Goal: Transaction & Acquisition: Purchase product/service

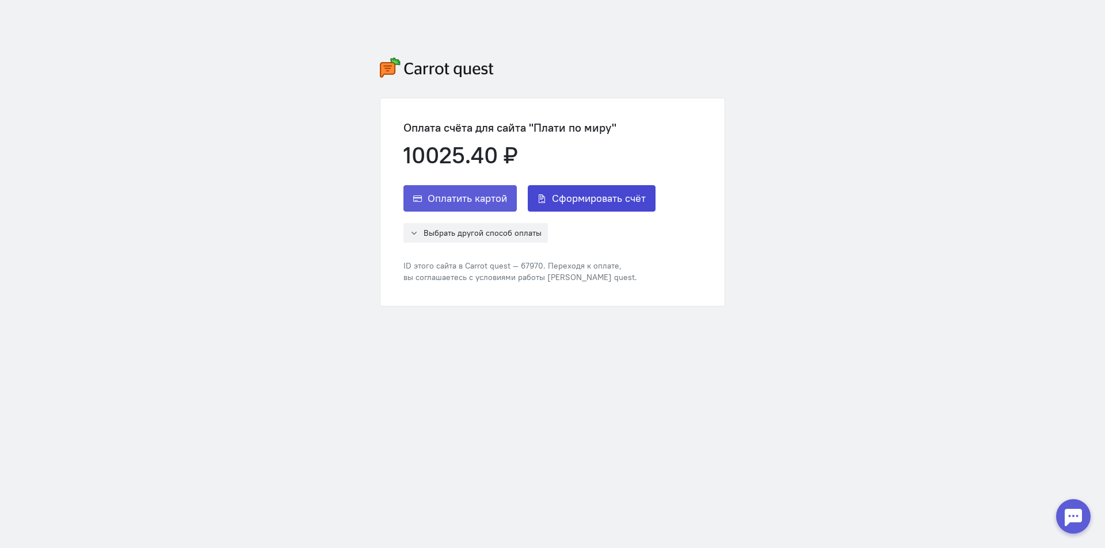
click at [608, 204] on span "Сформировать счёт" at bounding box center [599, 199] width 94 height 14
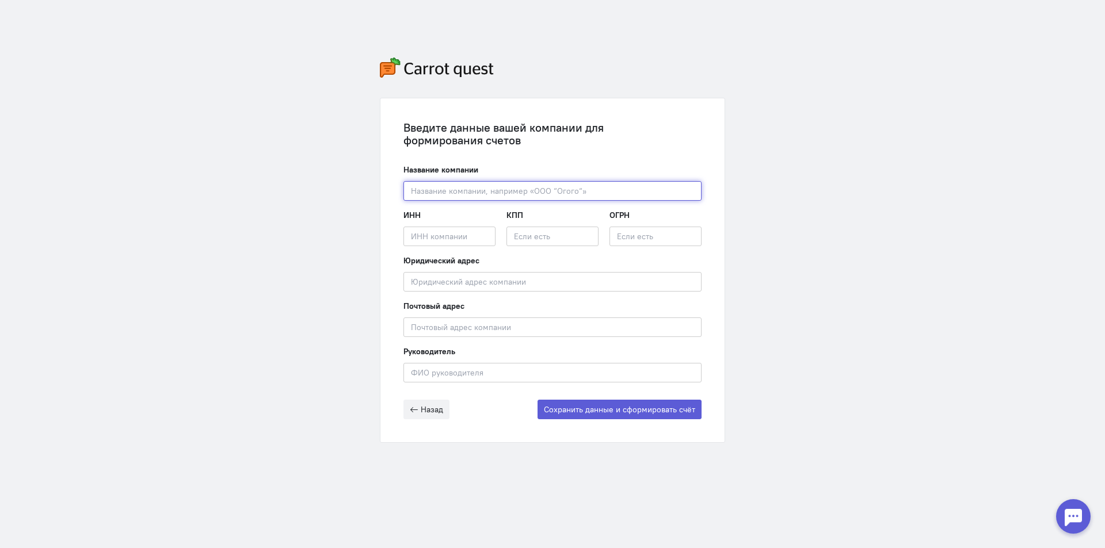
click at [496, 188] on input "text" at bounding box center [552, 191] width 298 height 20
click at [510, 189] on input "text" at bounding box center [552, 191] width 298 height 20
paste input "ООО "ПЭЙ ПИПЛ""
type input "ООО "ПЭЙ ПИПЛ""
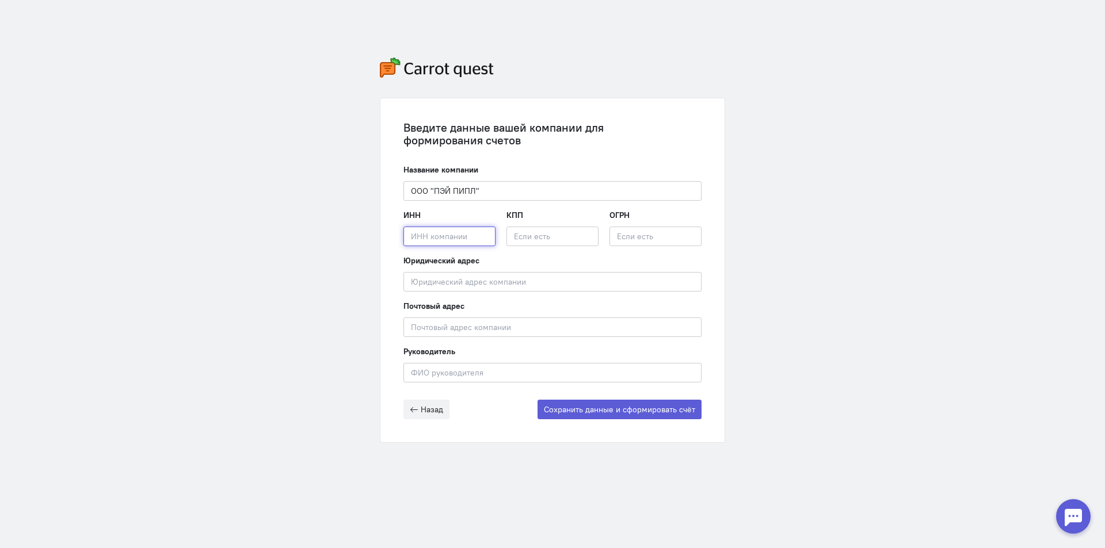
click at [438, 242] on input "text" at bounding box center [449, 237] width 92 height 20
paste input "7802942714"
type input "7802942714"
click at [548, 235] on input "text" at bounding box center [552, 237] width 92 height 20
paste input "780201001"
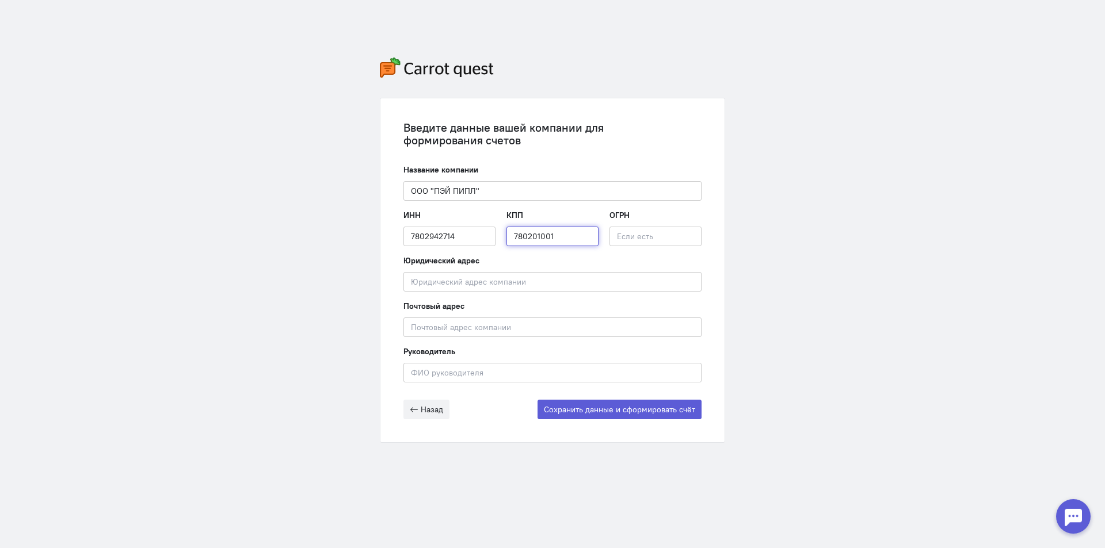
type input "780201001"
click at [625, 235] on input "text" at bounding box center [655, 237] width 92 height 20
paste input "1237800082849"
type input "1237800082849"
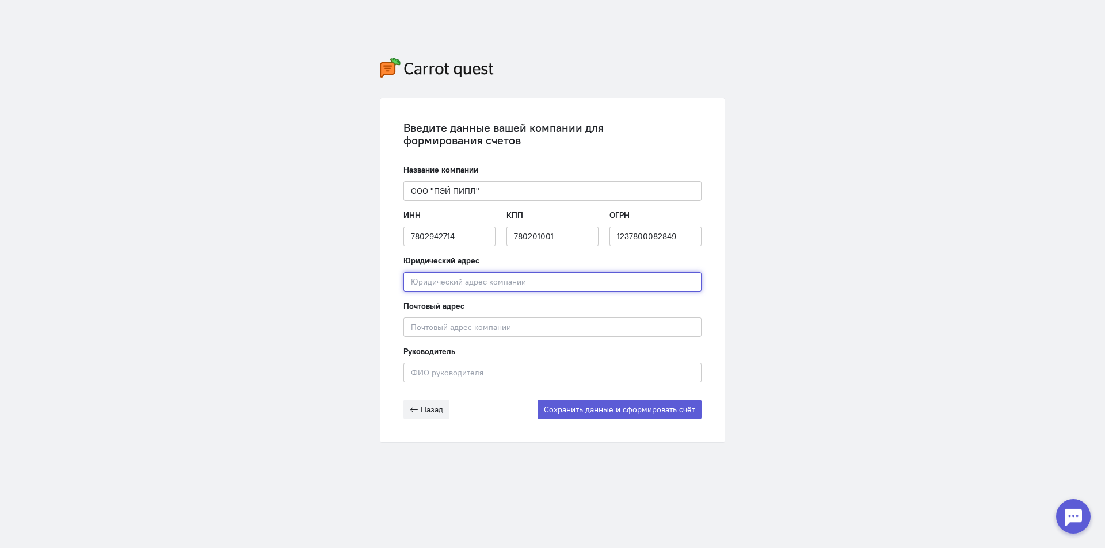
click at [463, 282] on input "text" at bounding box center [552, 282] width 298 height 20
paste input "194017, Город [STREET_ADDRESS], помещ. 12-Н офис 10"
type input "194017, Город [STREET_ADDRESS], помещ. 12-Н офис 10"
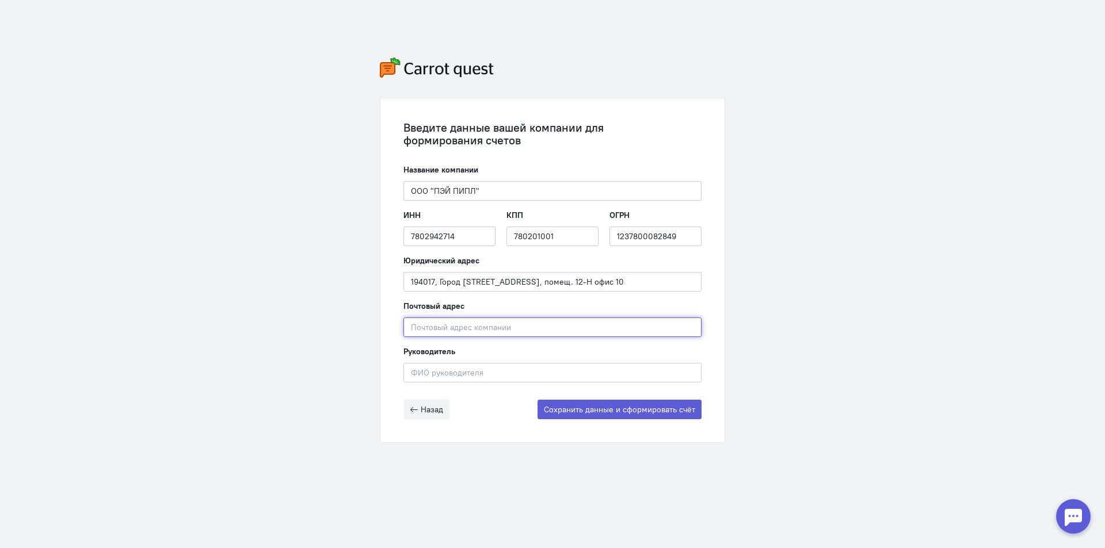
click at [468, 327] on input "text" at bounding box center [552, 328] width 298 height 20
paste input "194017, Город [STREET_ADDRESS], помещ. 12-Н офис 10"
type input "194017, Город [STREET_ADDRESS], помещ. 12-Н офис 10"
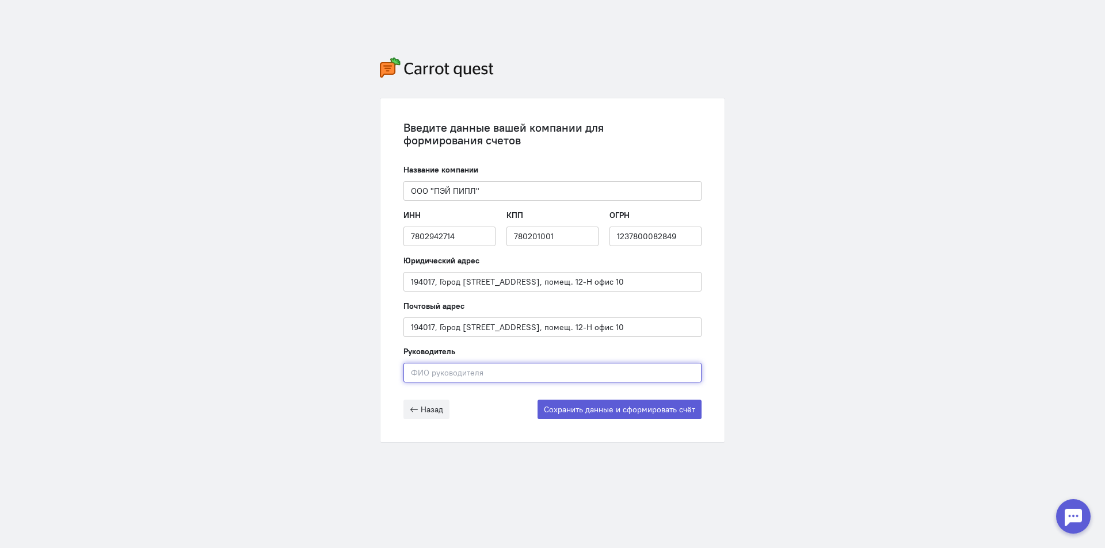
click at [455, 372] on input "text" at bounding box center [552, 373] width 298 height 20
paste input "Генеральный директор: [PERSON_NAME]"
drag, startPoint x: 502, startPoint y: 372, endPoint x: 349, endPoint y: 373, distance: 153.6
click at [349, 373] on div "Введите данные вашей компании для формирования счетов Название компании ООО "ПЭ…" at bounding box center [552, 250] width 1105 height 501
type input "[PERSON_NAME]"
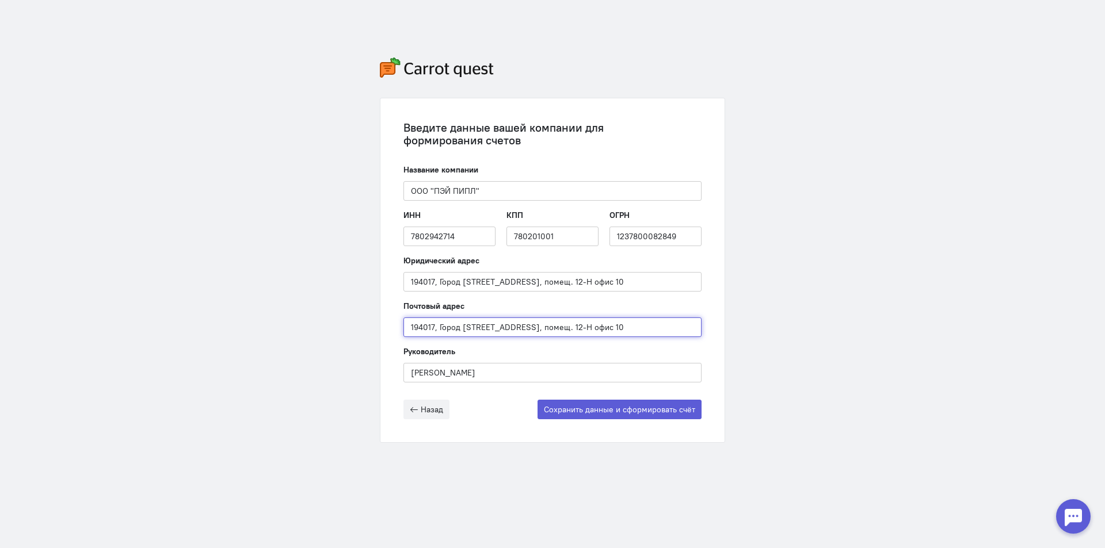
click at [414, 325] on input "194017, Город [STREET_ADDRESS], помещ. 12-Н офис 10" at bounding box center [552, 328] width 298 height 20
type input "194017, Город [STREET_ADDRESS], помещ. 12-Н офис 10"
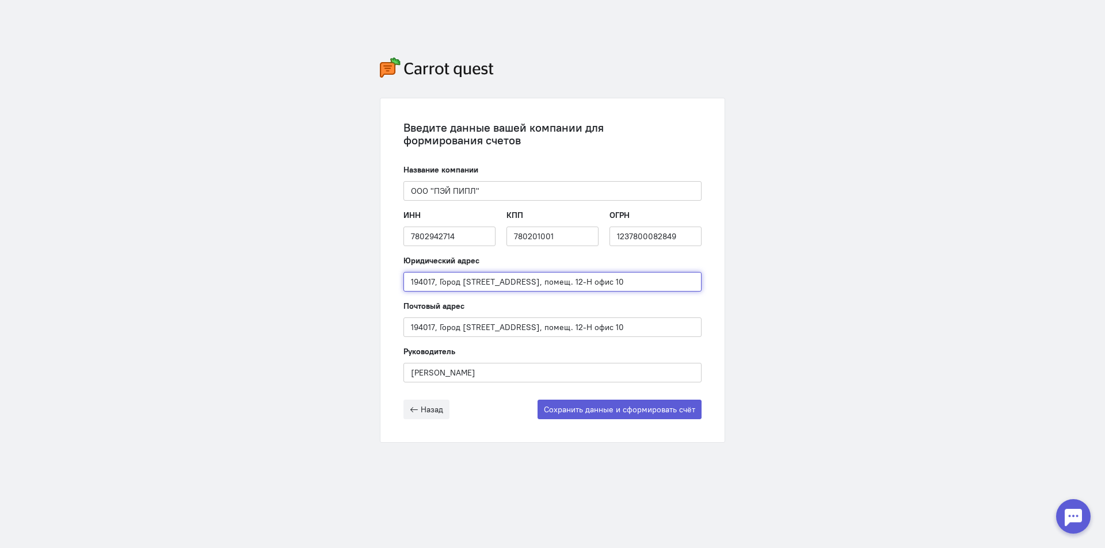
click at [411, 281] on input "194017, Город [STREET_ADDRESS], помещ. 12-Н офис 10" at bounding box center [552, 282] width 298 height 20
type input "194017, Город [STREET_ADDRESS], помещ. 12-Н офис 10"
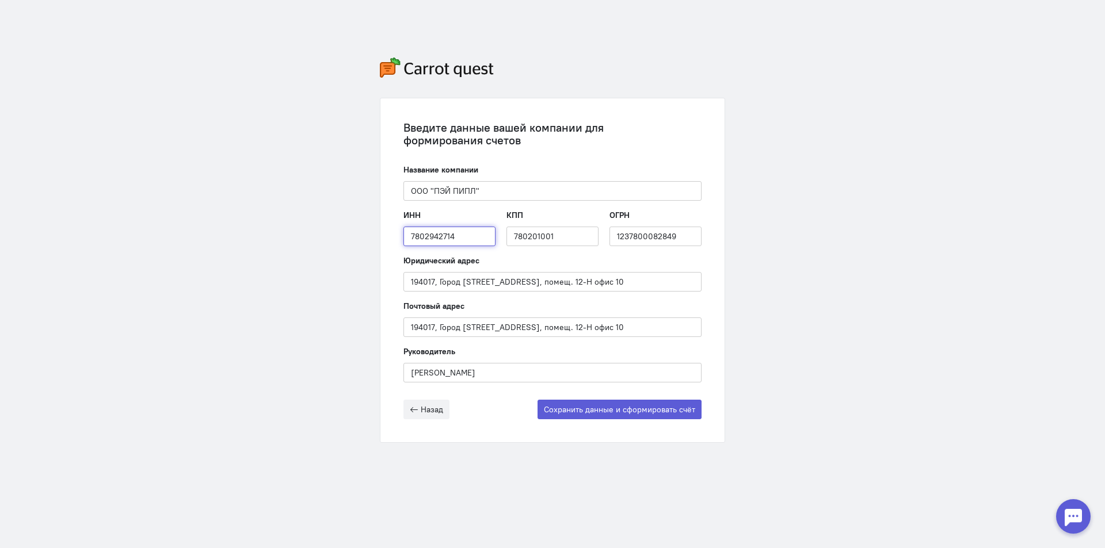
click at [411, 232] on input "7802942714" at bounding box center [449, 237] width 92 height 20
click at [513, 235] on input "780201001" at bounding box center [552, 237] width 92 height 20
click at [615, 236] on input "1237800082849" at bounding box center [655, 237] width 92 height 20
click at [629, 406] on button "Сохранить данные и сформировать счёт" at bounding box center [619, 410] width 164 height 20
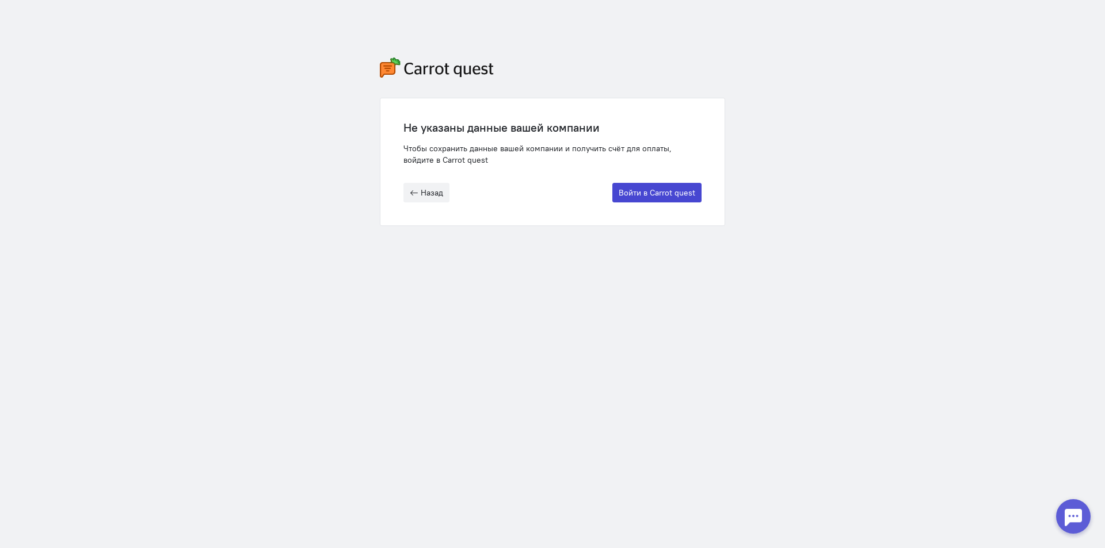
click at [692, 195] on button "Войти в Carrot quest" at bounding box center [656, 193] width 89 height 20
